Goal: Navigation & Orientation: Find specific page/section

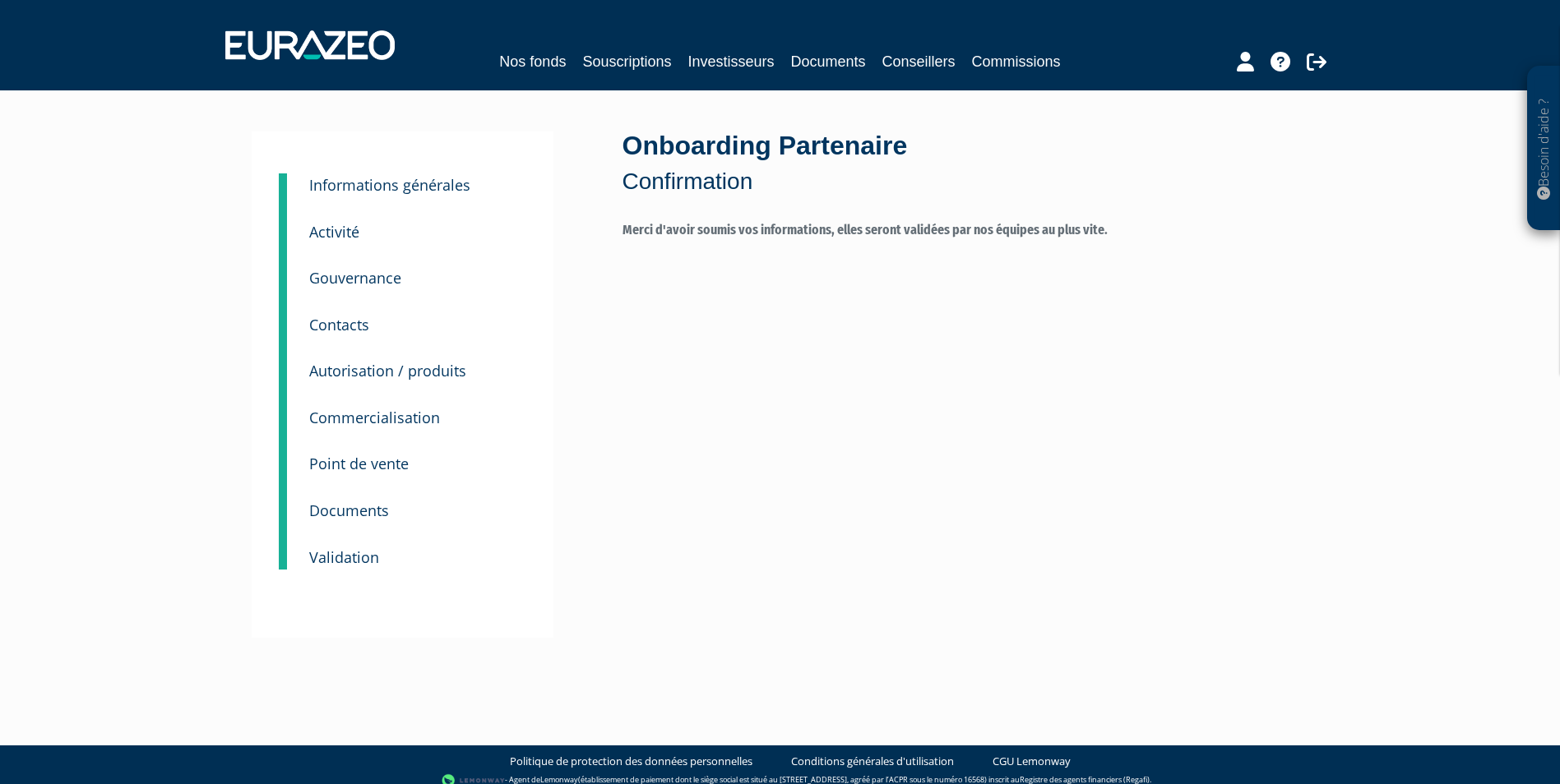
click at [377, 509] on small "Documents" at bounding box center [349, 511] width 80 height 19
click at [327, 554] on small "Validation" at bounding box center [344, 557] width 70 height 19
click at [346, 322] on small "Contacts" at bounding box center [339, 324] width 60 height 19
click at [1240, 63] on icon at bounding box center [1246, 62] width 17 height 19
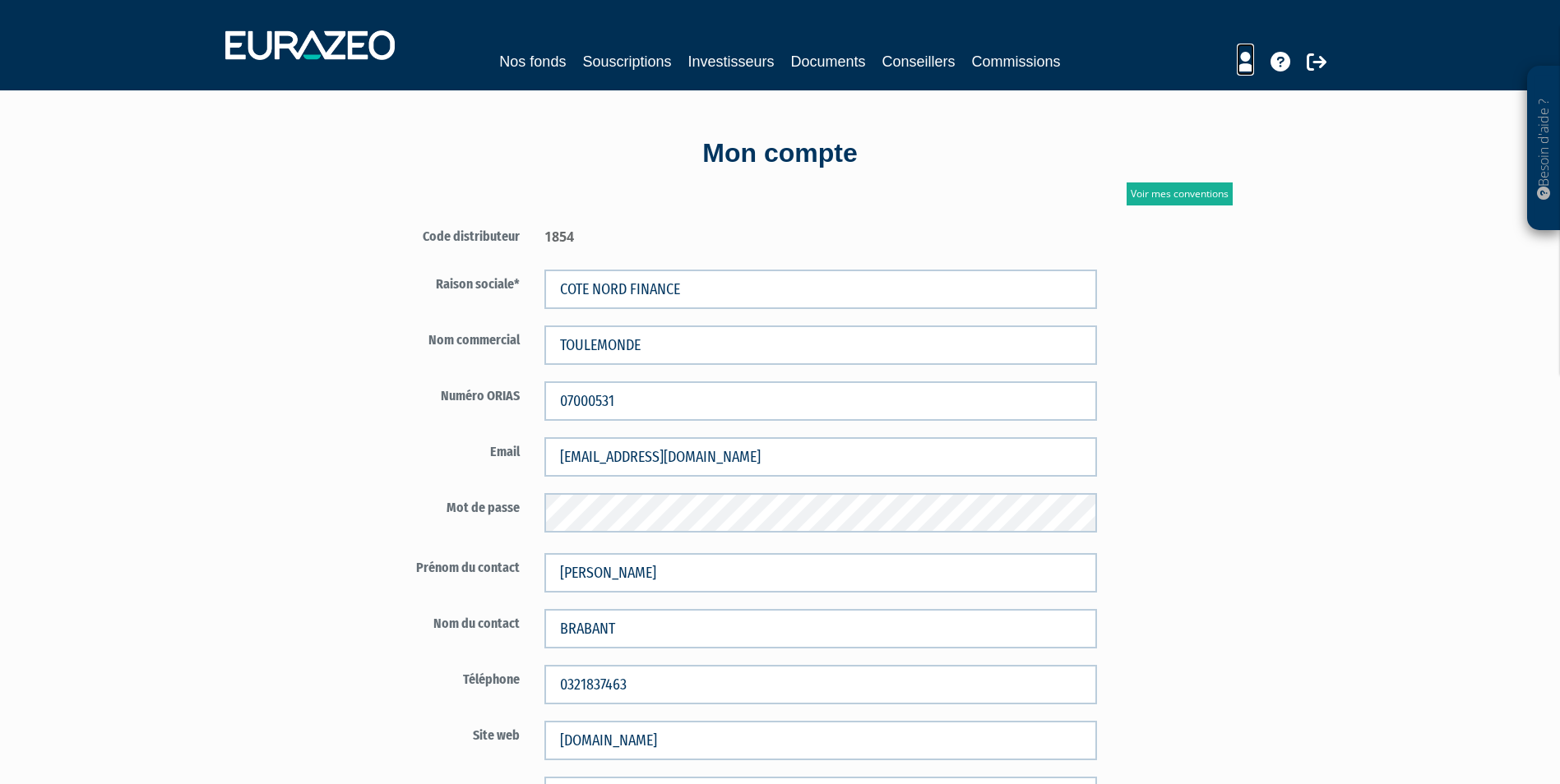
click at [1240, 63] on icon at bounding box center [1246, 62] width 17 height 19
click at [915, 62] on link "Conseillers" at bounding box center [920, 62] width 73 height 23
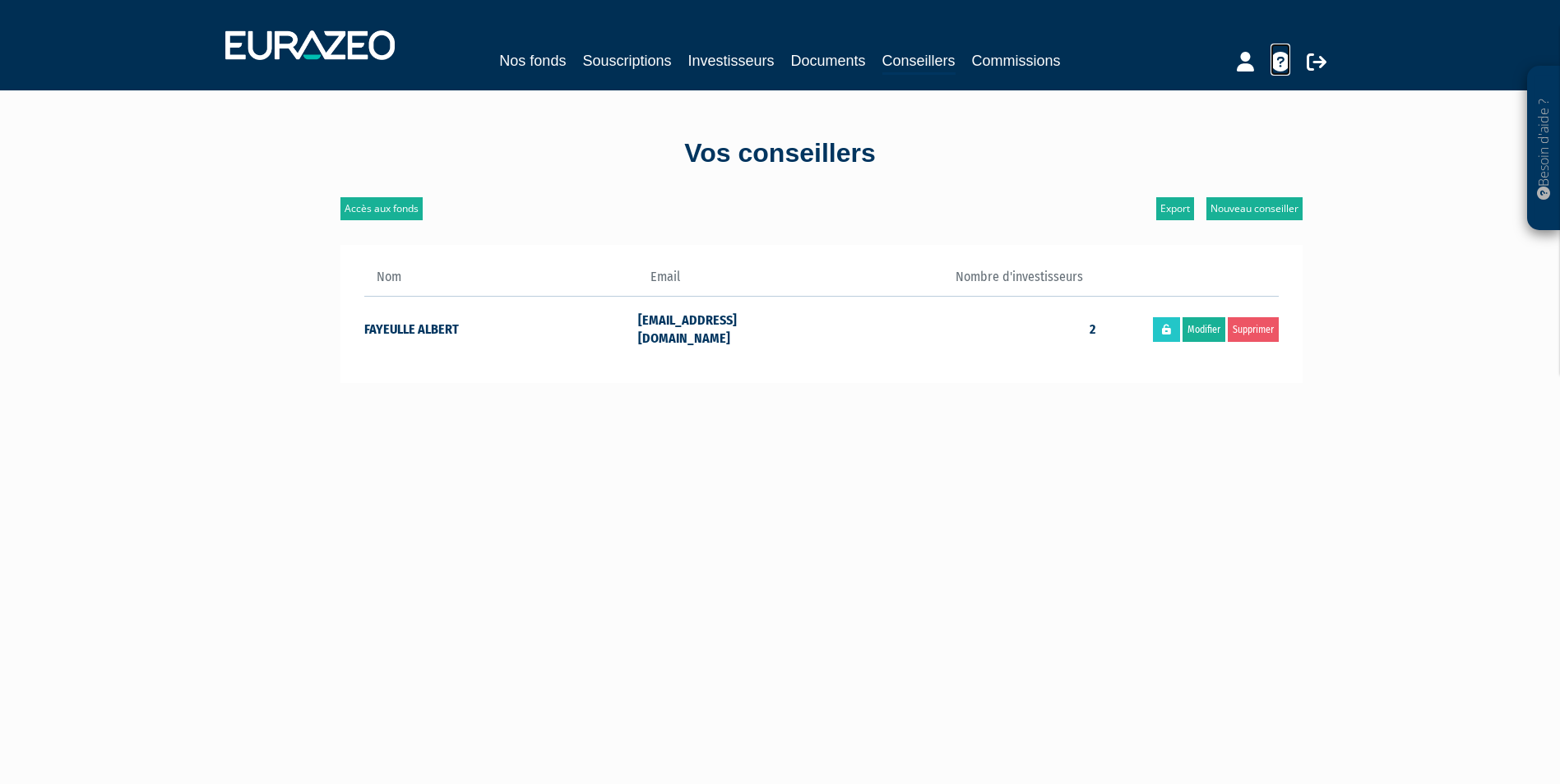
click at [1282, 63] on icon at bounding box center [1281, 62] width 19 height 19
